Goal: Check status: Check status

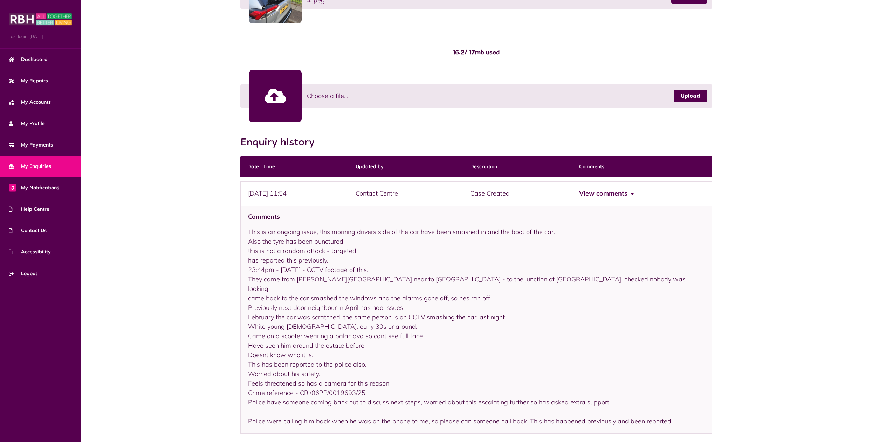
scroll to position [541, 0]
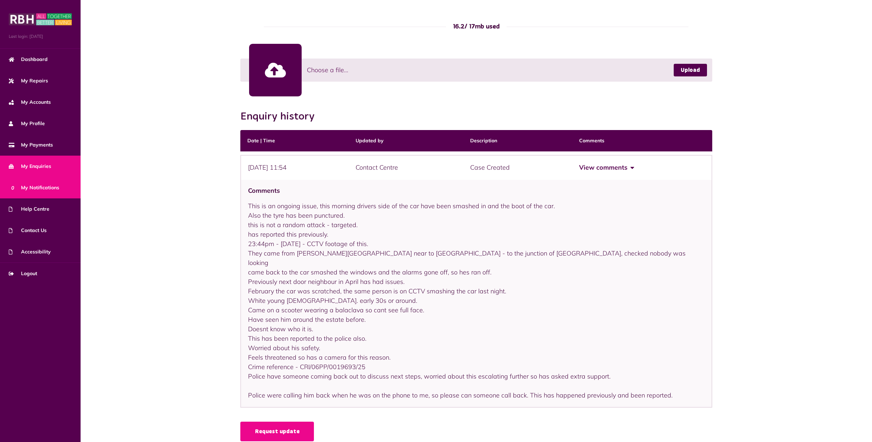
click at [30, 185] on span "0 My Notifications" at bounding box center [34, 187] width 50 height 7
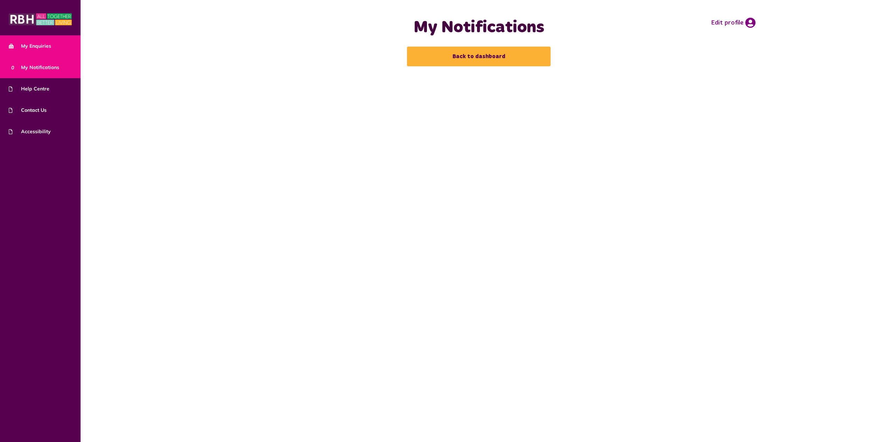
click at [37, 47] on span "My Enquiries" at bounding box center [30, 45] width 42 height 7
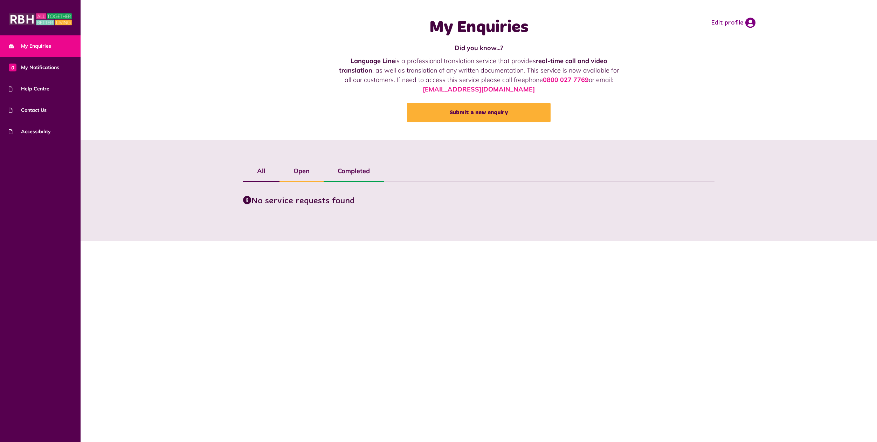
click at [301, 169] on label "Open" at bounding box center [301, 171] width 44 height 20
click at [40, 49] on span "My Enquiries" at bounding box center [30, 45] width 42 height 7
click at [42, 69] on span "0 My Notifications" at bounding box center [34, 67] width 50 height 7
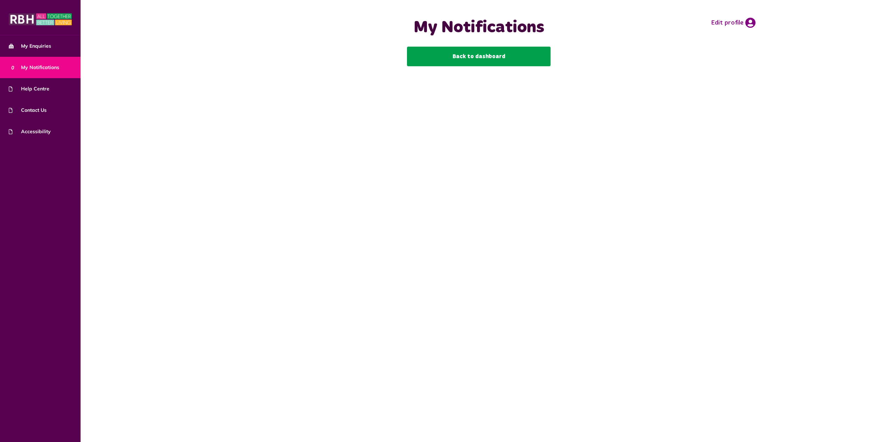
click at [480, 51] on link "Back to dashboard" at bounding box center [479, 57] width 144 height 20
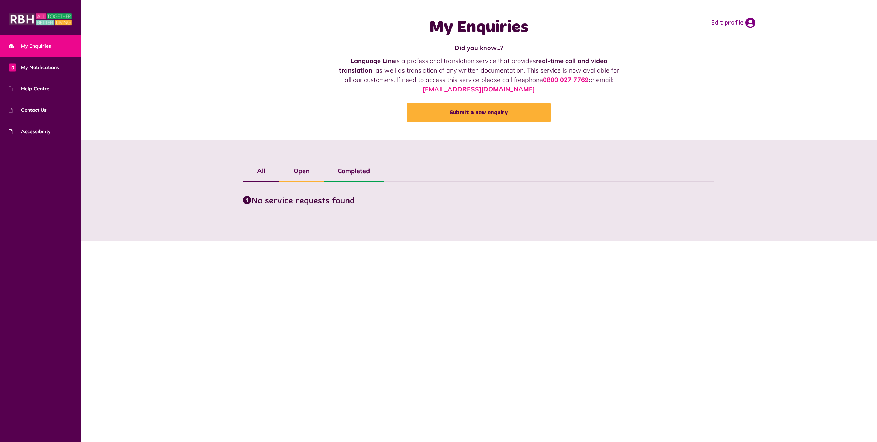
click at [308, 173] on label "Open" at bounding box center [301, 171] width 44 height 20
click at [345, 167] on label "Completed" at bounding box center [354, 171] width 60 height 20
click at [46, 25] on img at bounding box center [40, 19] width 63 height 14
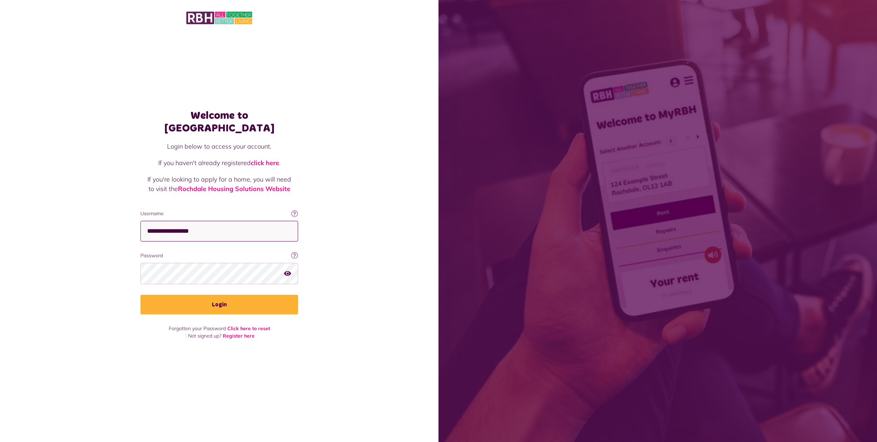
type input "**********"
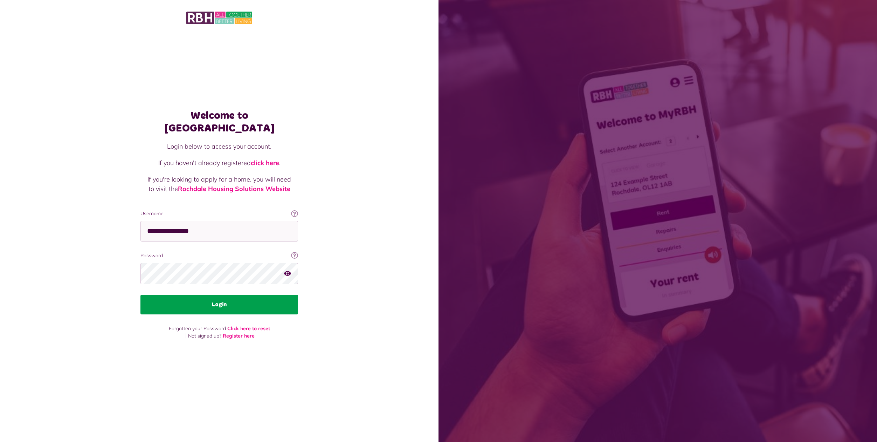
click at [219, 297] on button "Login" at bounding box center [219, 305] width 158 height 20
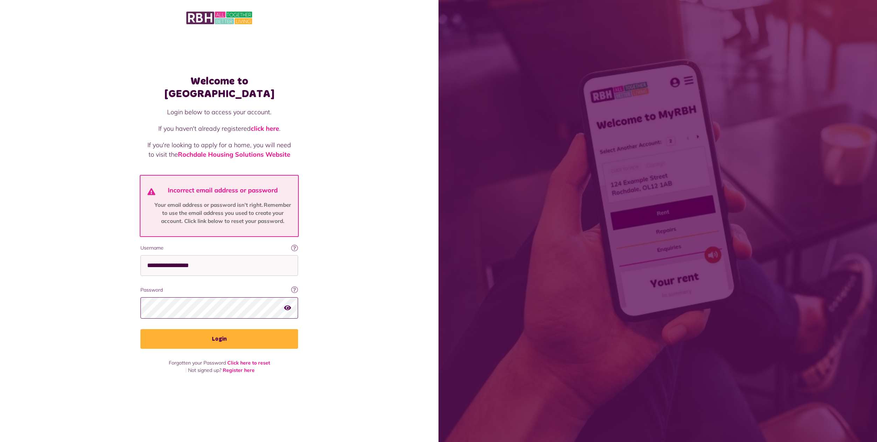
click at [219, 332] on button "Login" at bounding box center [219, 339] width 158 height 20
click at [288, 304] on icon "button" at bounding box center [287, 307] width 7 height 6
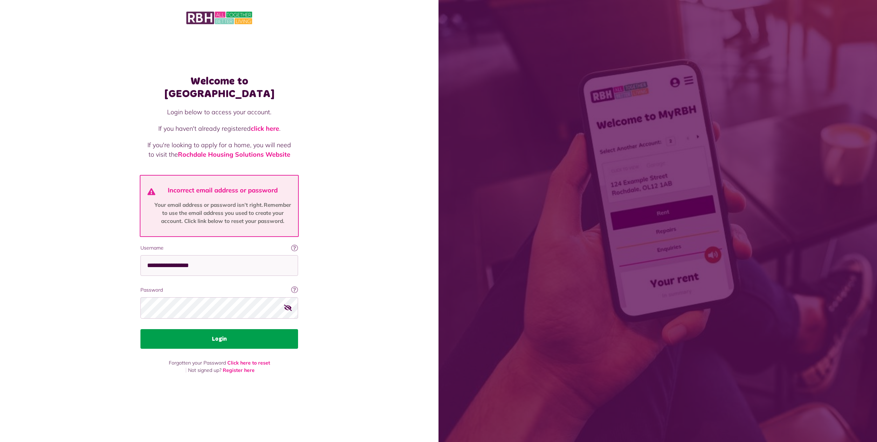
click at [233, 333] on button "Login" at bounding box center [219, 339] width 158 height 20
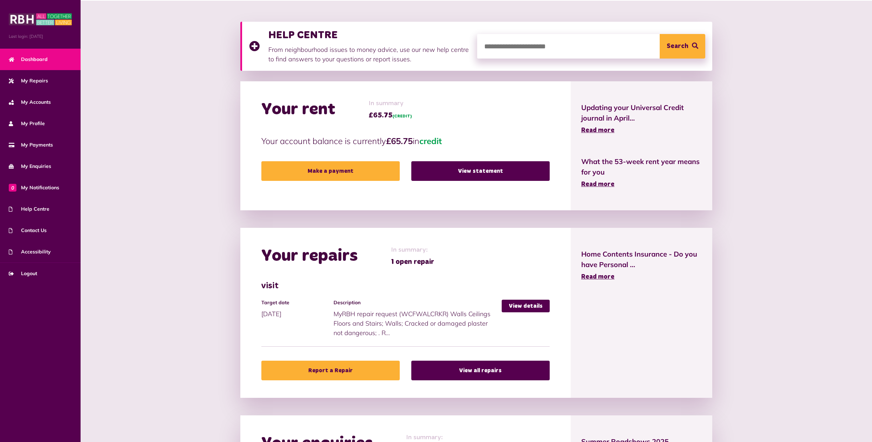
scroll to position [220, 0]
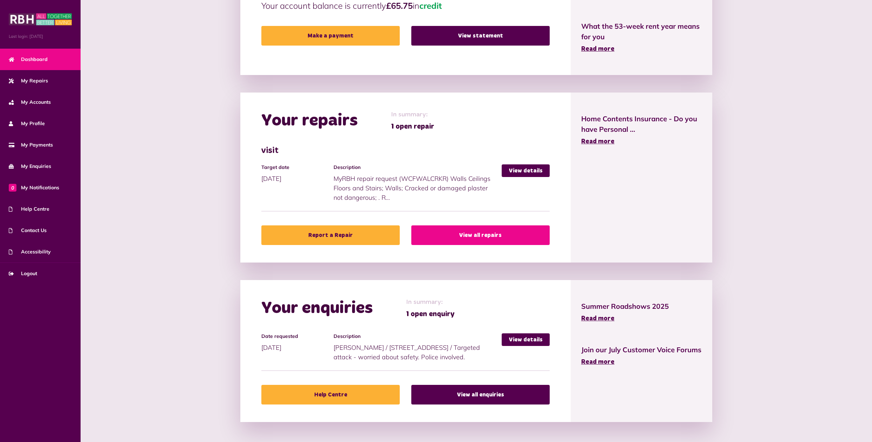
click at [474, 227] on link "View all repairs" at bounding box center [480, 235] width 138 height 20
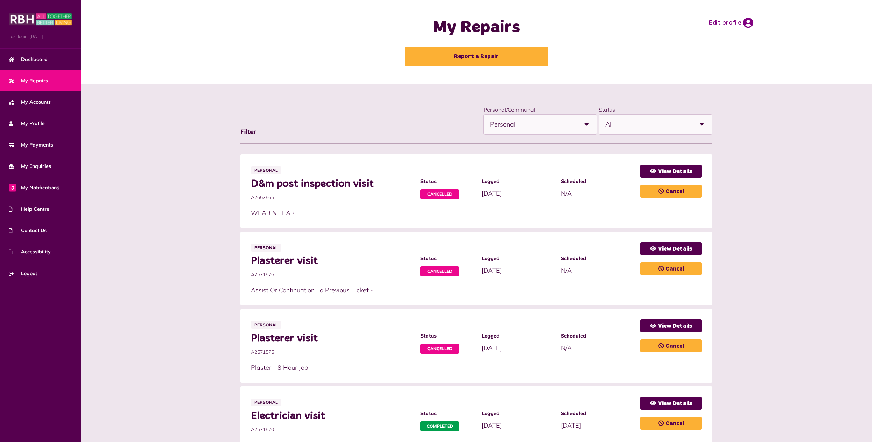
click at [29, 79] on span "My Repairs" at bounding box center [28, 80] width 39 height 7
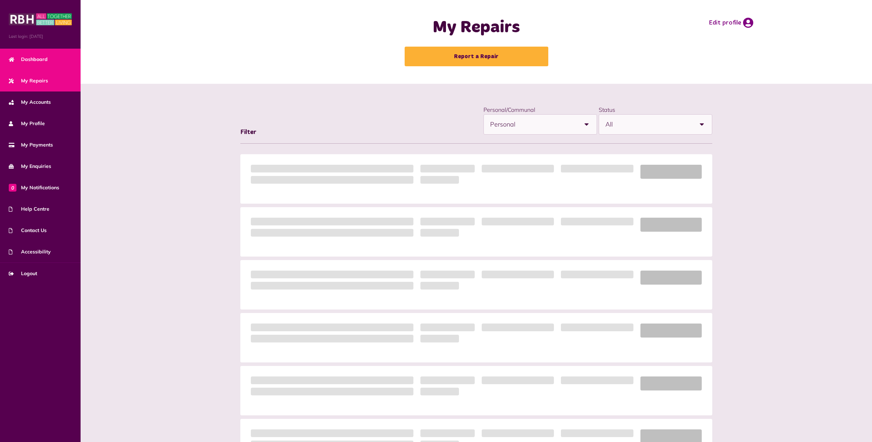
click at [30, 58] on span "Dashboard" at bounding box center [28, 59] width 39 height 7
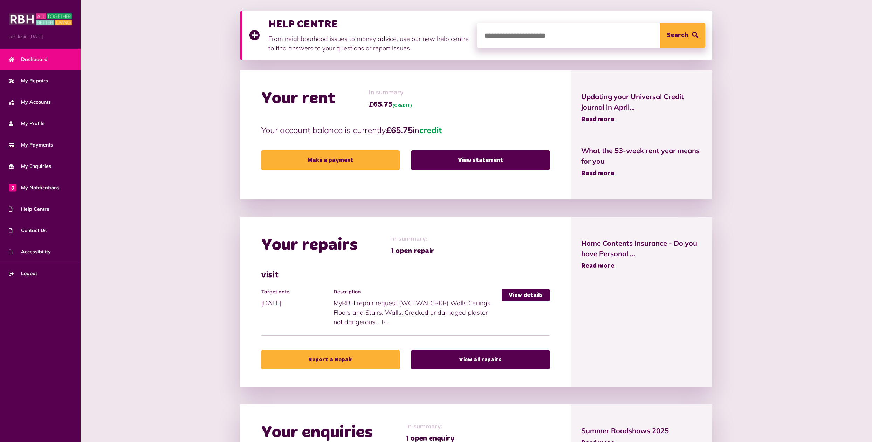
scroll to position [220, 0]
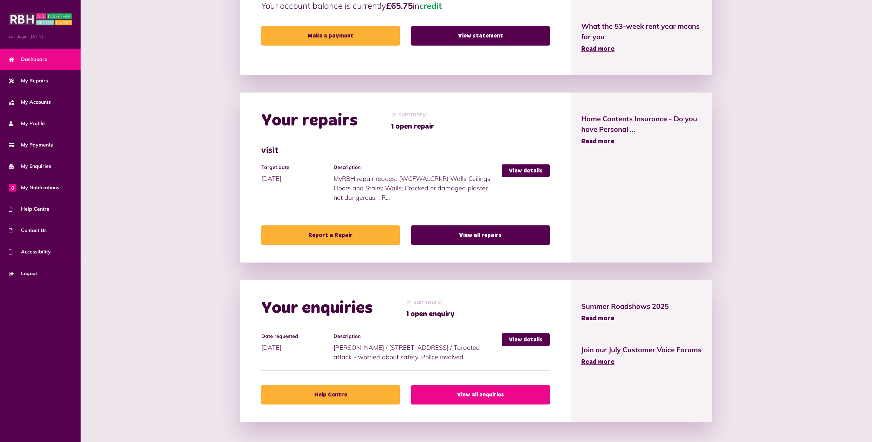
click at [483, 395] on link "View all enquiries" at bounding box center [480, 395] width 138 height 20
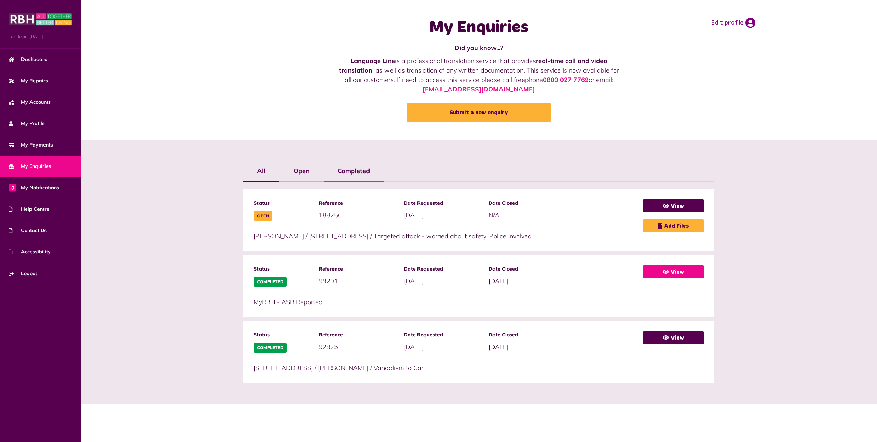
click at [678, 275] on link "View" at bounding box center [673, 271] width 61 height 13
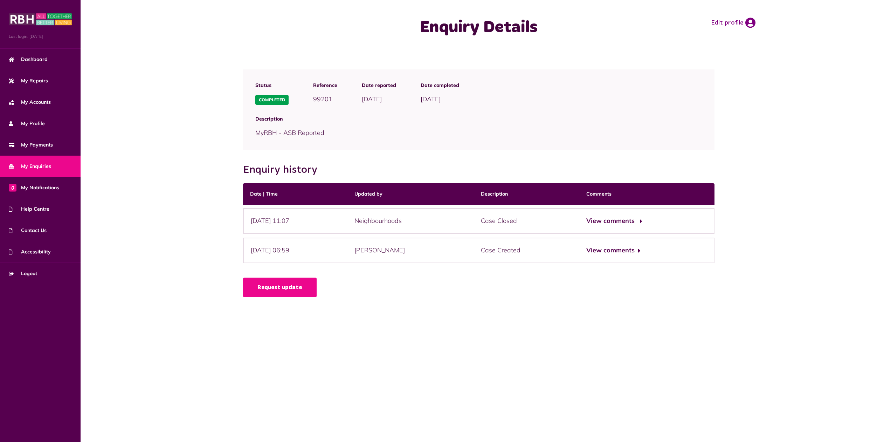
click at [631, 220] on button "View comments" at bounding box center [613, 221] width 54 height 10
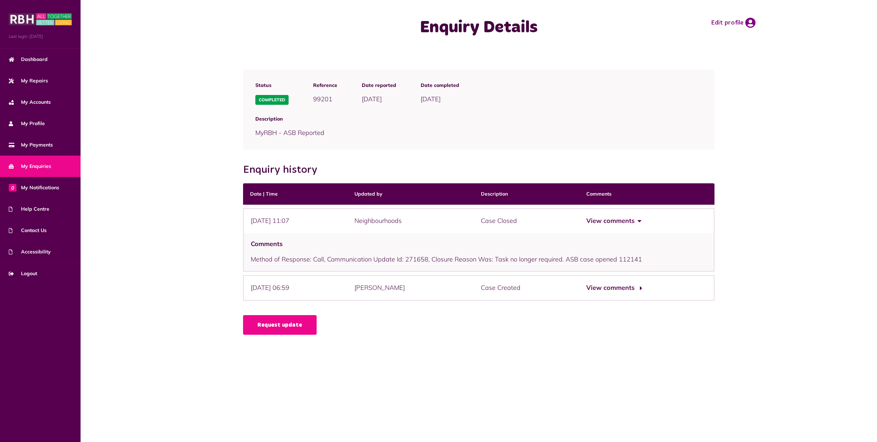
click at [638, 286] on button "View comments" at bounding box center [613, 288] width 54 height 10
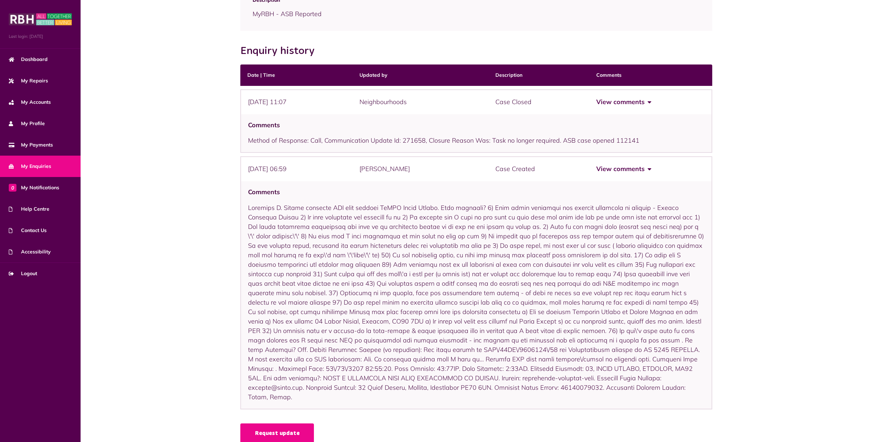
scroll to position [120, 0]
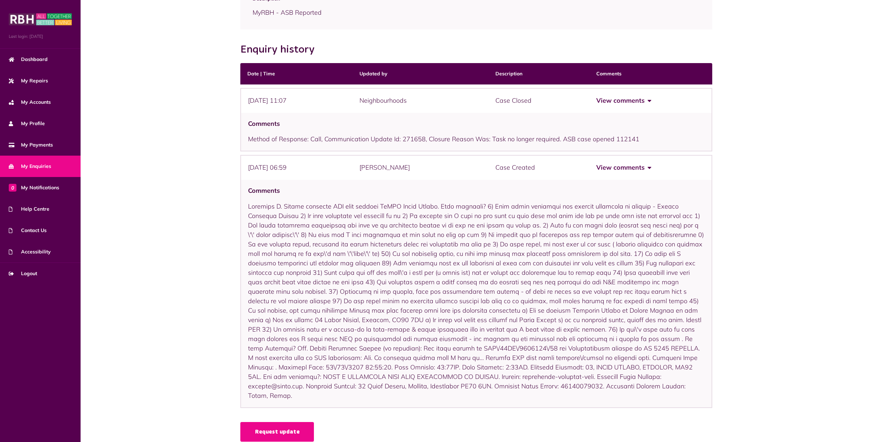
click at [629, 167] on button "View comments" at bounding box center [623, 167] width 54 height 10
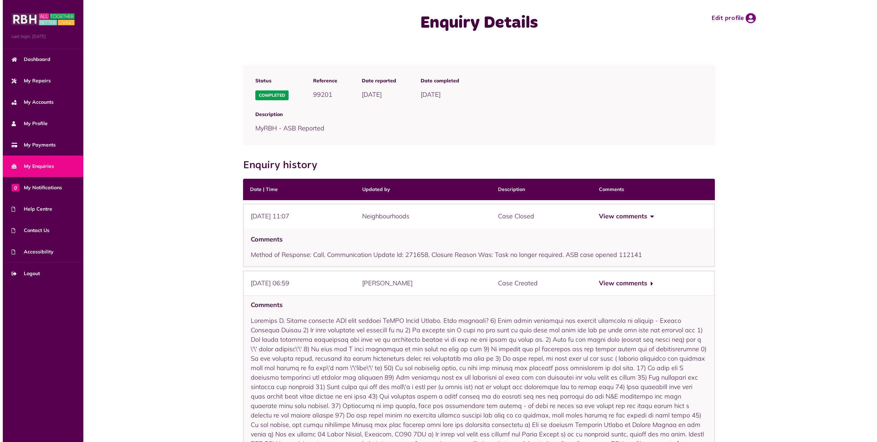
scroll to position [0, 0]
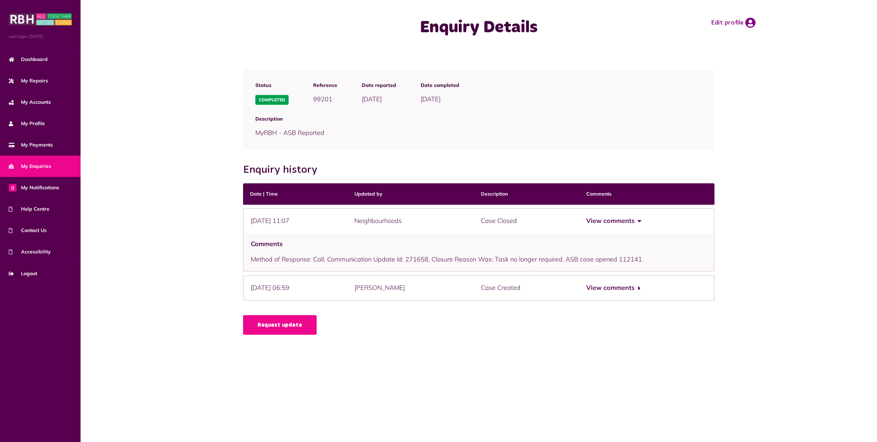
click at [37, 165] on span "My Enquiries" at bounding box center [30, 165] width 42 height 7
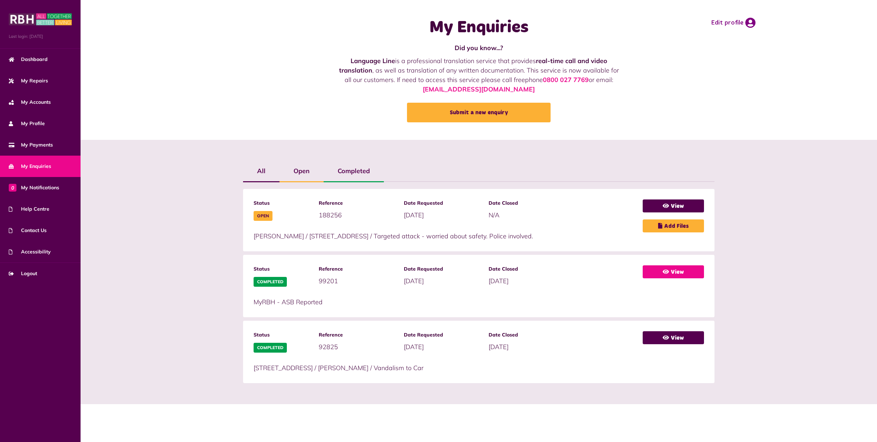
click at [676, 272] on link "View" at bounding box center [673, 271] width 61 height 13
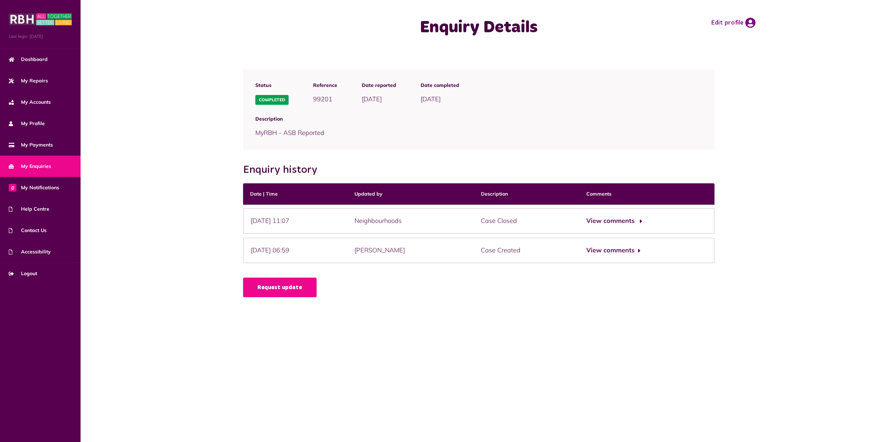
click at [641, 220] on button "View comments" at bounding box center [613, 221] width 54 height 10
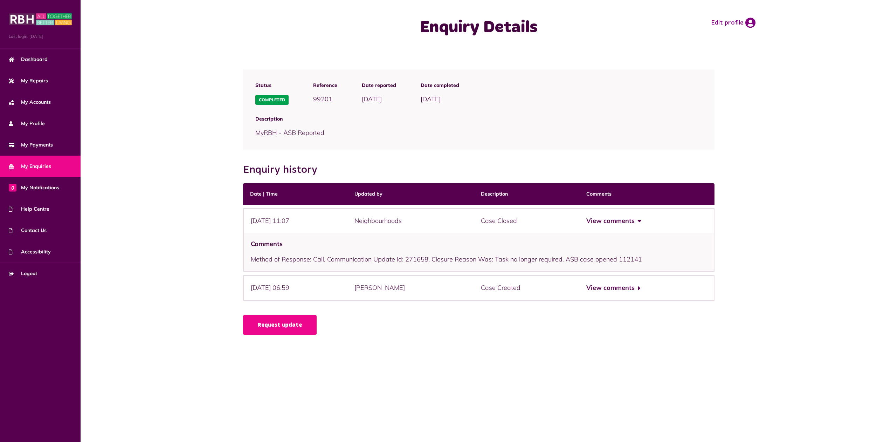
click at [42, 166] on span "My Enquiries" at bounding box center [30, 165] width 42 height 7
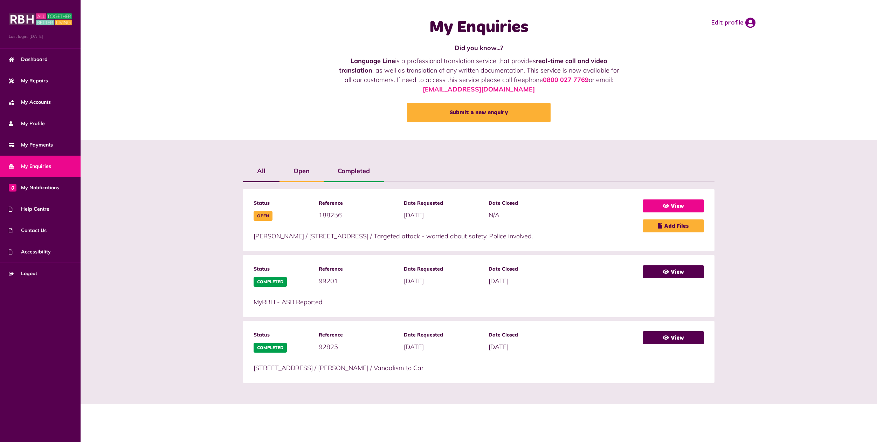
click at [680, 208] on link "View" at bounding box center [673, 205] width 61 height 13
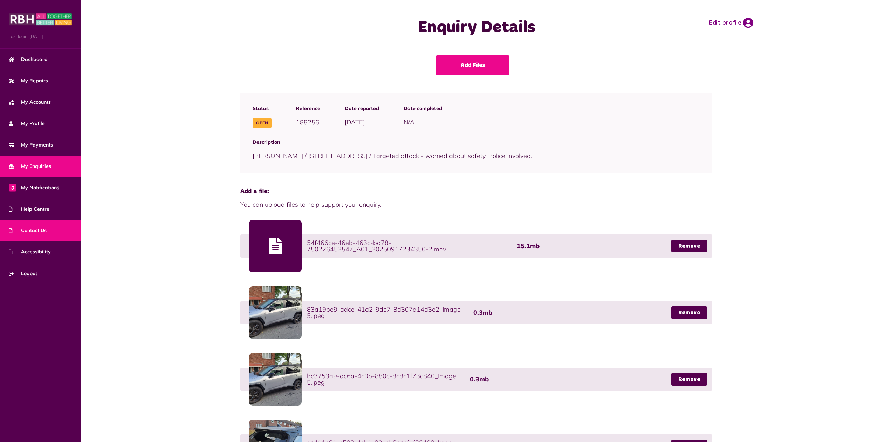
click at [34, 230] on span "Contact Us" at bounding box center [28, 230] width 38 height 7
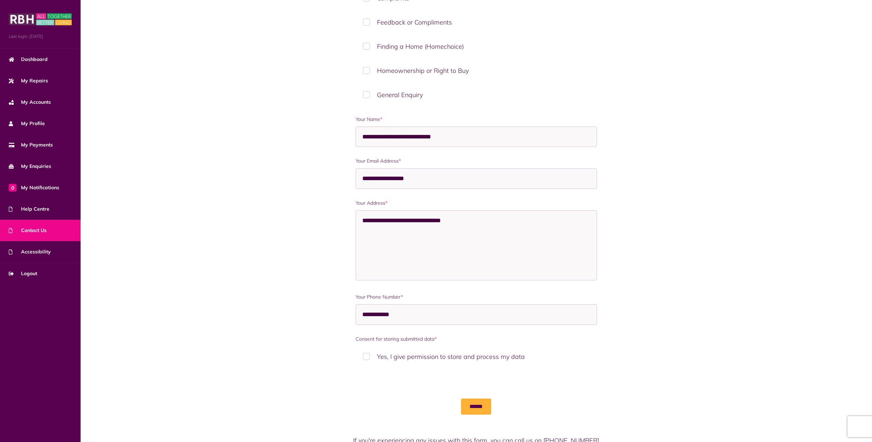
scroll to position [248, 0]
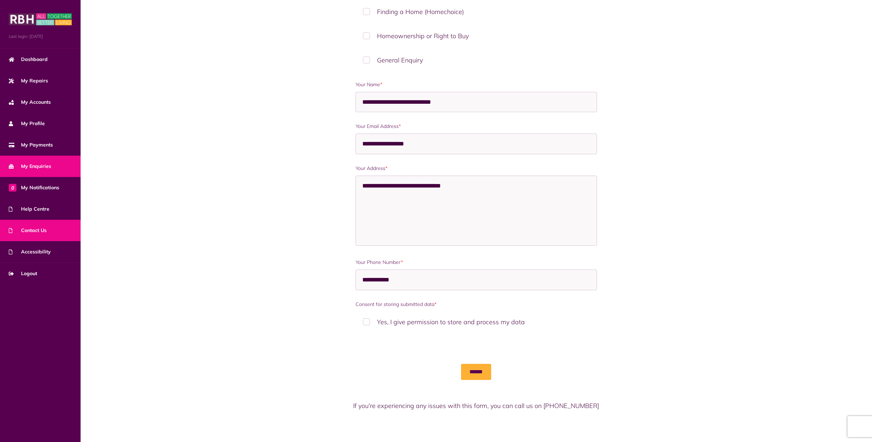
click at [32, 161] on link "My Enquiries" at bounding box center [40, 165] width 81 height 21
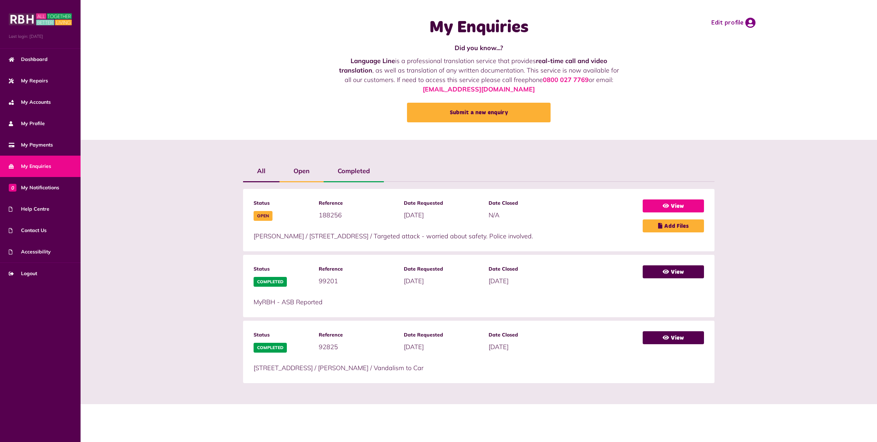
click at [679, 205] on link "View" at bounding box center [673, 205] width 61 height 13
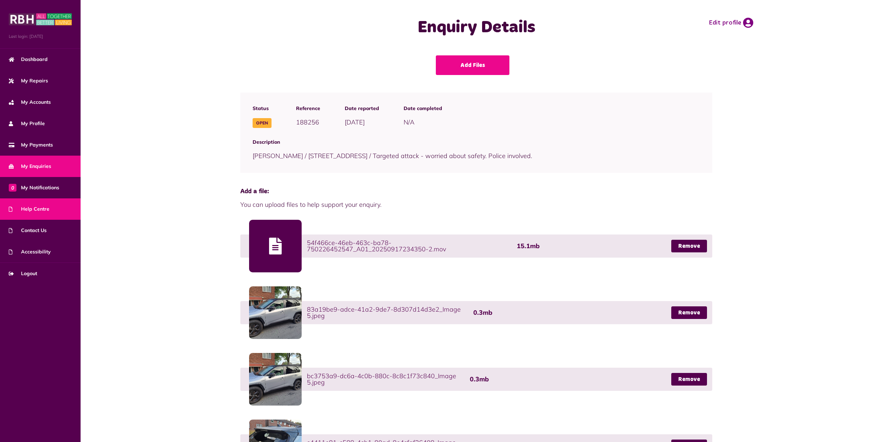
click at [36, 208] on span "Help Centre" at bounding box center [29, 208] width 41 height 7
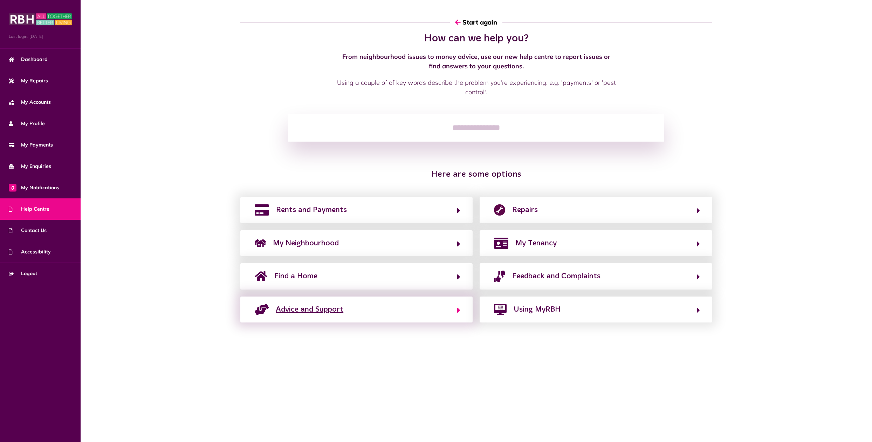
click at [317, 309] on span "Advice and Support" at bounding box center [310, 309] width 68 height 11
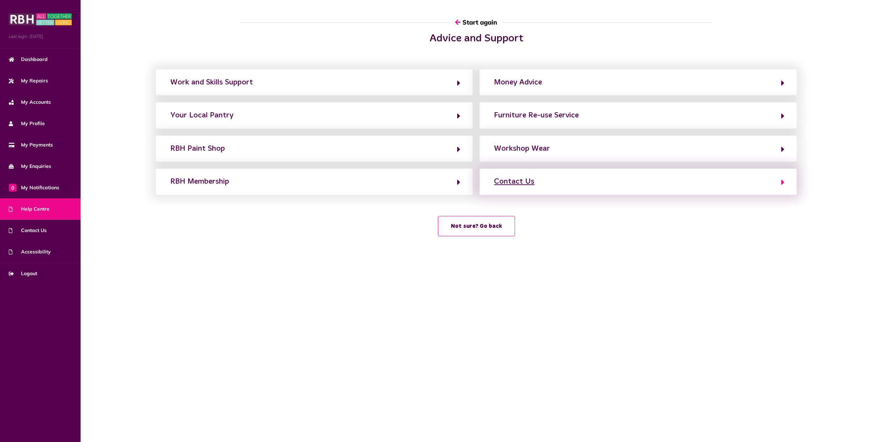
click at [520, 186] on div "Contact Us" at bounding box center [514, 181] width 40 height 11
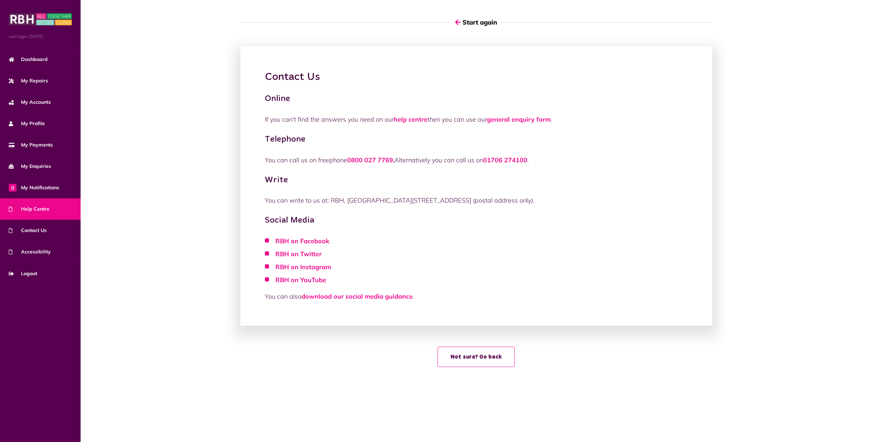
click at [177, 51] on div "Contact Us Online If you can't find the answers you need on our help centre the…" at bounding box center [476, 202] width 791 height 341
click at [479, 23] on button "Start again" at bounding box center [476, 22] width 53 height 20
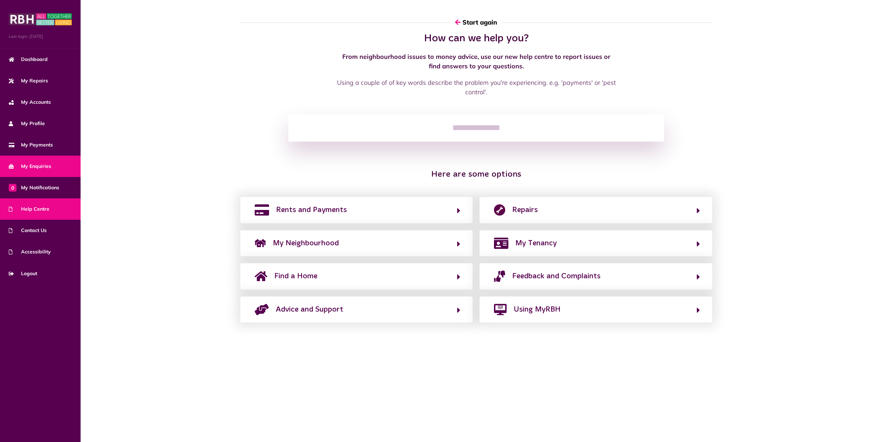
click at [33, 160] on link "My Enquiries" at bounding box center [40, 165] width 81 height 21
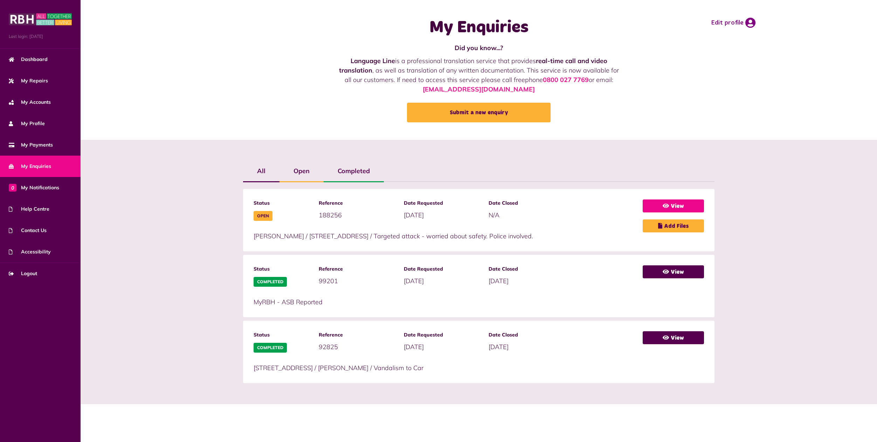
click at [673, 206] on link "View" at bounding box center [673, 205] width 61 height 13
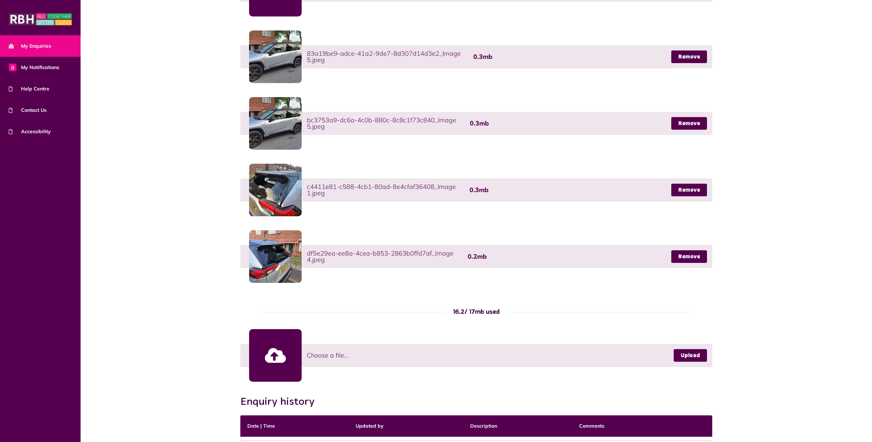
scroll to position [206, 0]
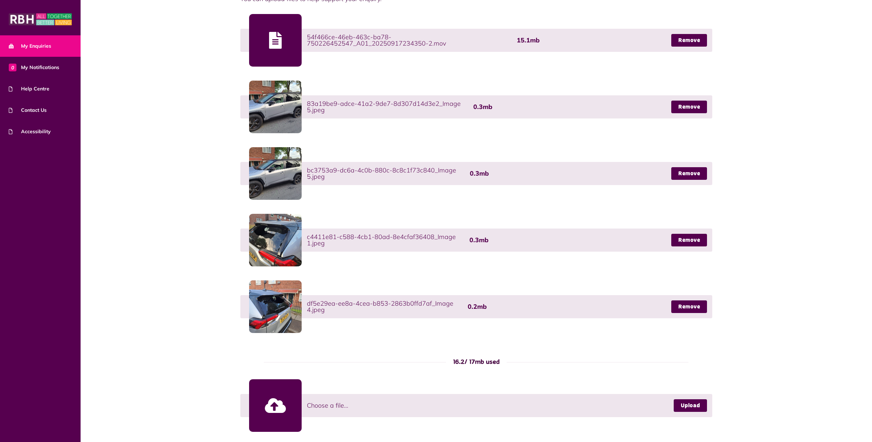
click at [278, 36] on div at bounding box center [275, 40] width 53 height 53
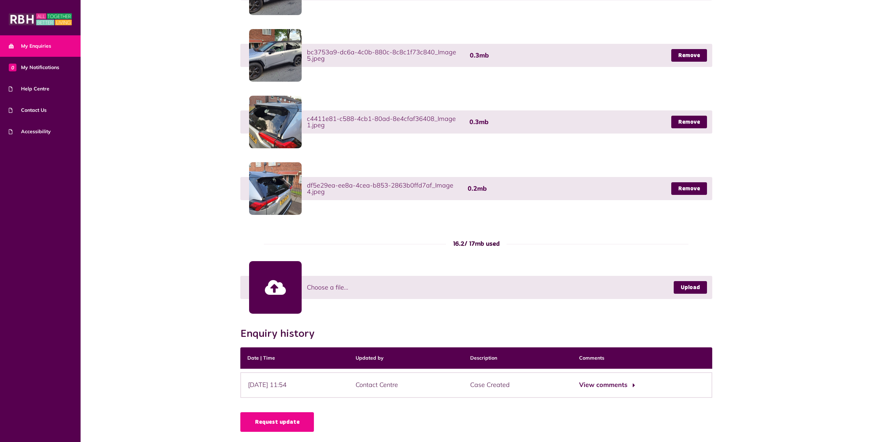
click at [618, 385] on button "View comments" at bounding box center [606, 385] width 54 height 10
